Goal: Task Accomplishment & Management: Use online tool/utility

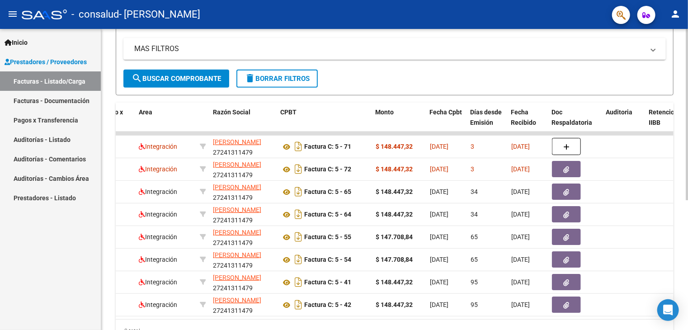
scroll to position [0, 172]
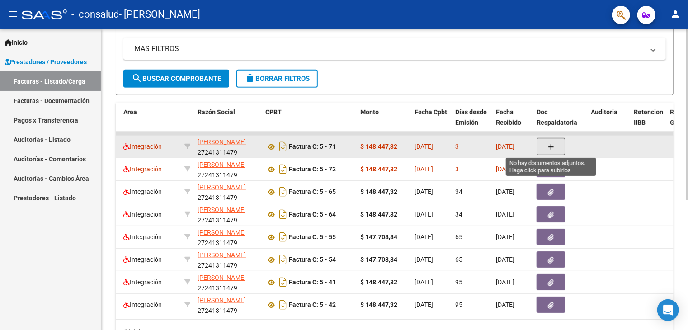
click at [551, 144] on icon "button" at bounding box center [551, 147] width 6 height 7
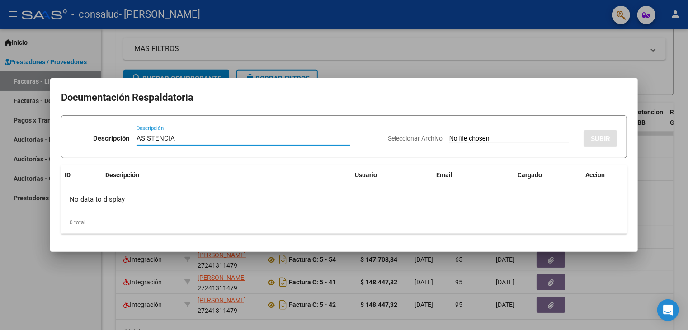
type input "ASISTENCIA"
click at [459, 135] on input "Seleccionar Archivo" at bounding box center [509, 139] width 120 height 9
type input "C:\fakepath\WhatsApp Image [DATE] 10.56.43.pdf"
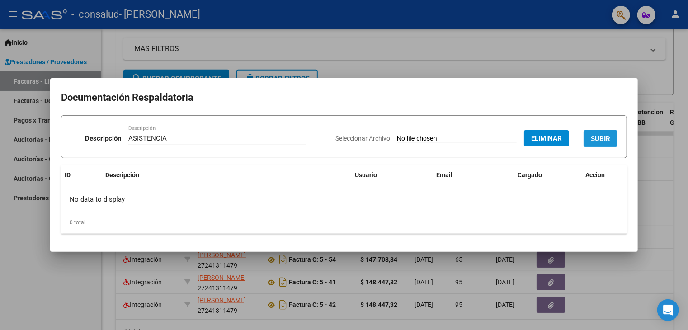
click at [613, 137] on button "SUBIR" at bounding box center [600, 138] width 34 height 17
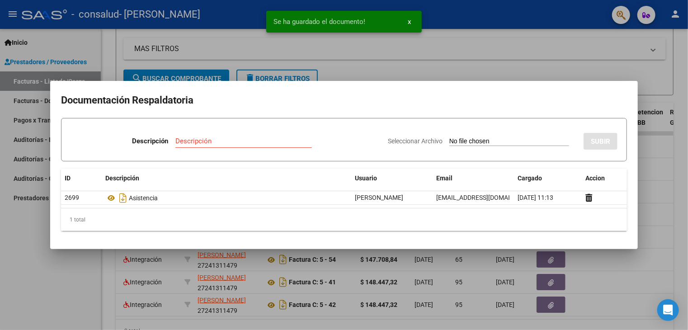
click at [649, 187] on div at bounding box center [344, 165] width 688 height 330
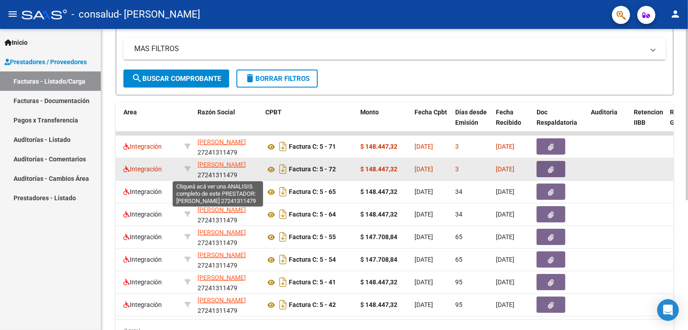
click at [208, 164] on span "[PERSON_NAME]" at bounding box center [221, 164] width 48 height 7
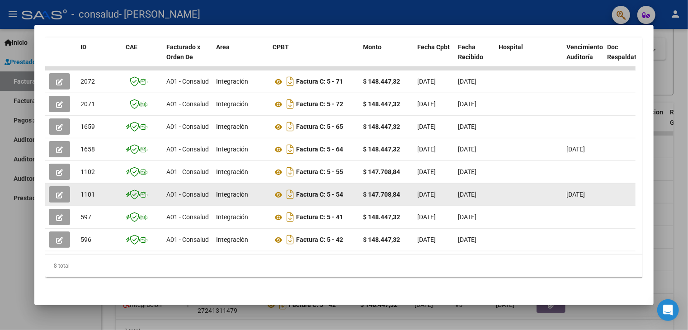
scroll to position [129, 0]
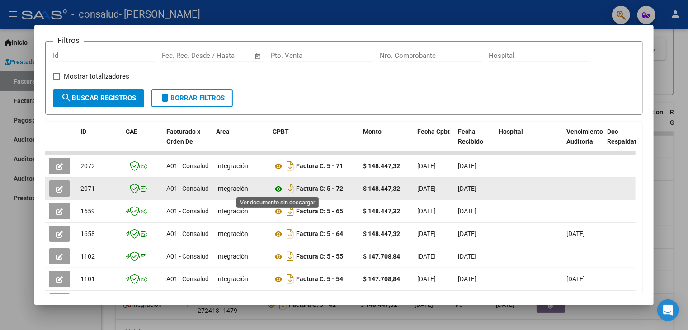
click at [279, 186] on icon at bounding box center [279, 188] width 12 height 11
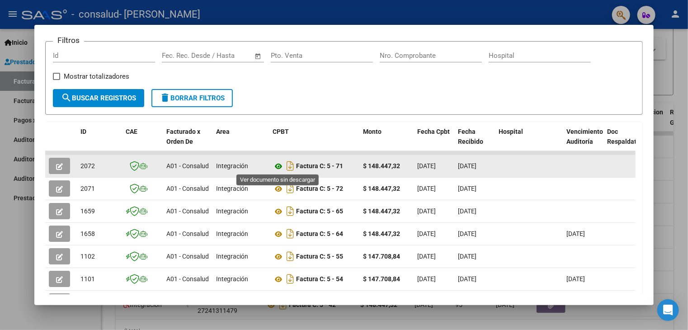
click at [277, 164] on icon at bounding box center [279, 166] width 12 height 11
